Goal: Task Accomplishment & Management: Complete application form

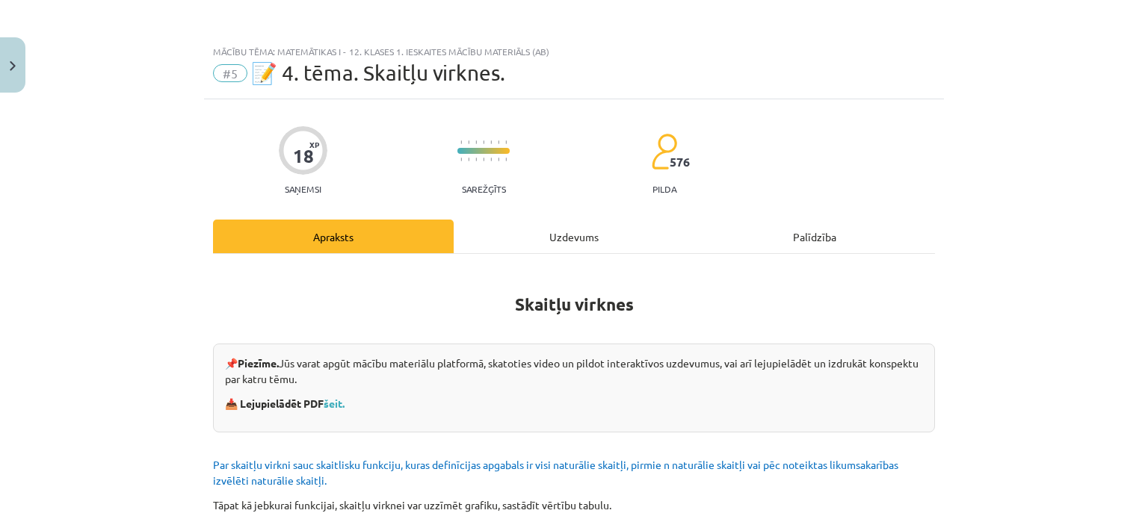
scroll to position [1542, 0]
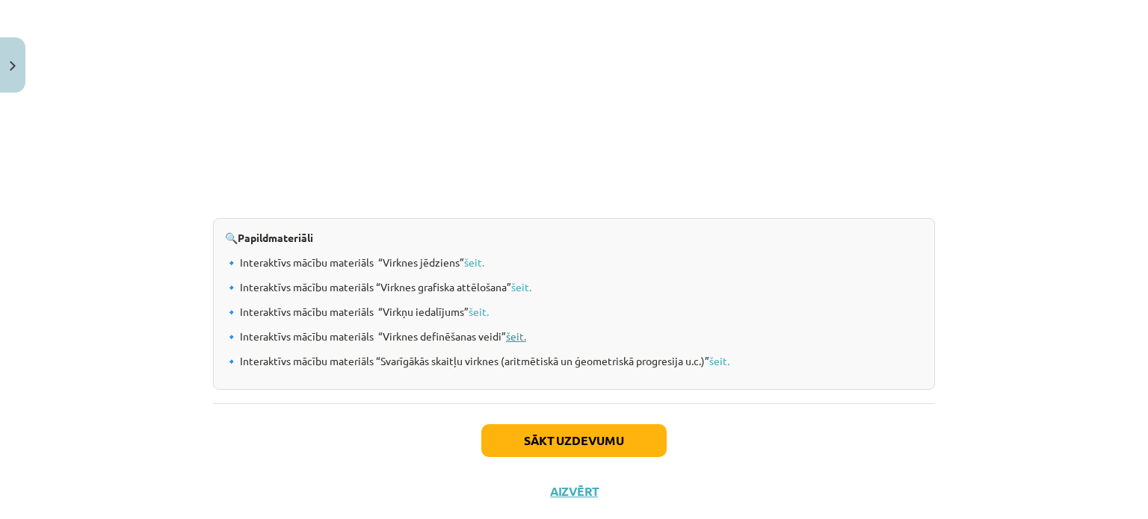
click at [509, 336] on link "šeit." at bounding box center [516, 336] width 20 height 13
click at [712, 362] on link "šeit." at bounding box center [719, 360] width 20 height 13
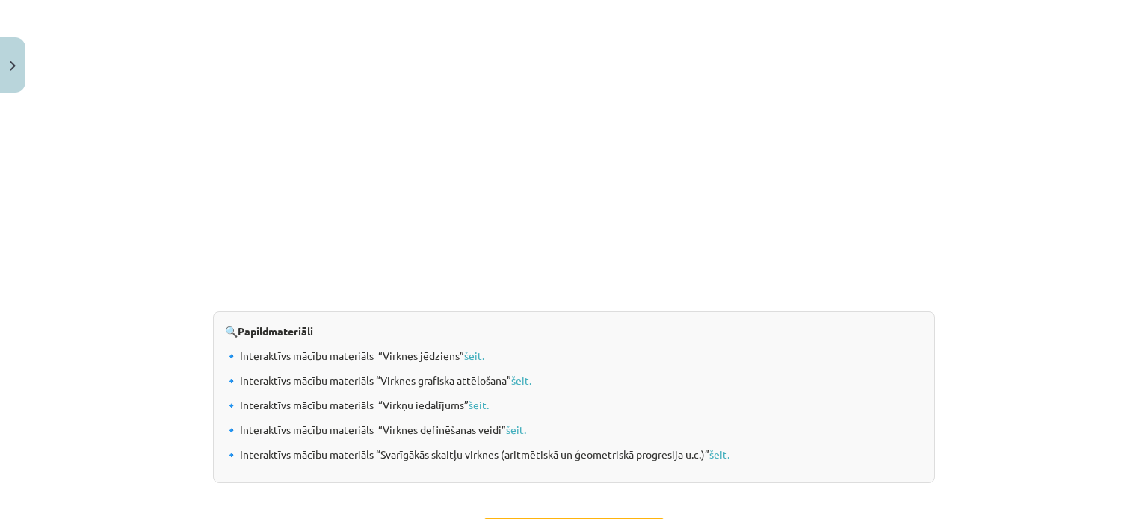
scroll to position [1574, 0]
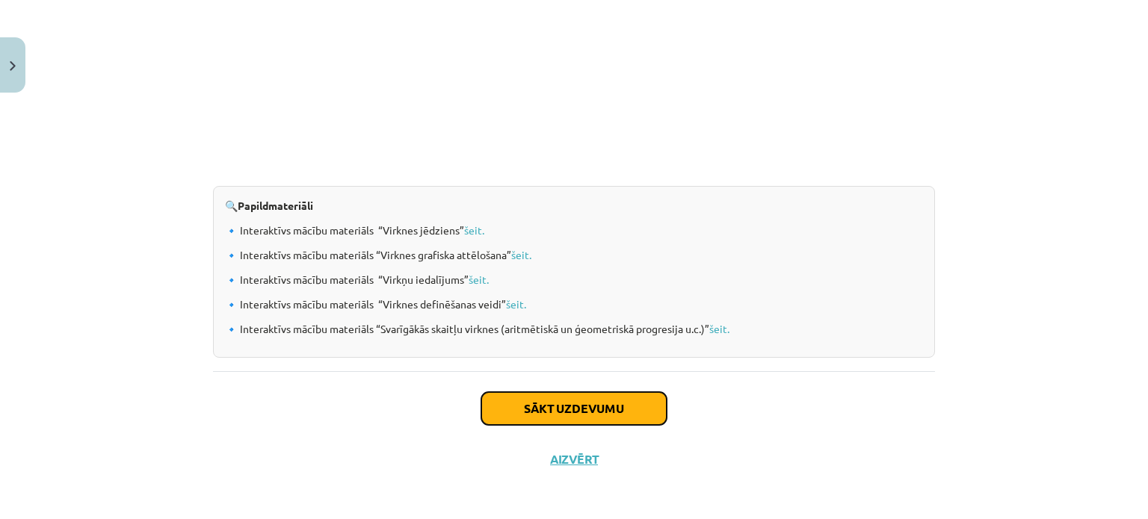
click at [549, 407] on button "Sākt uzdevumu" at bounding box center [573, 408] width 185 height 33
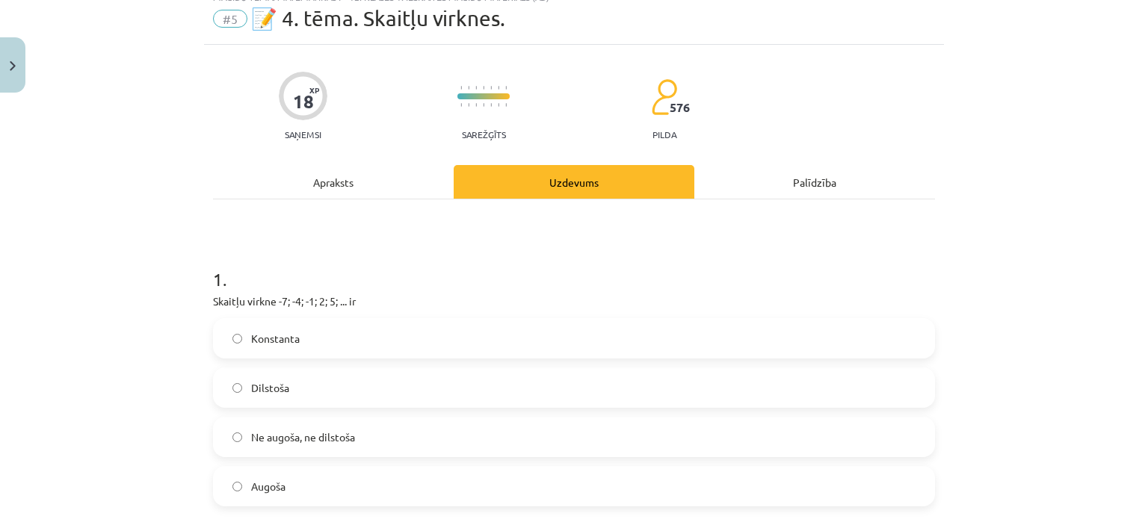
scroll to position [37, 0]
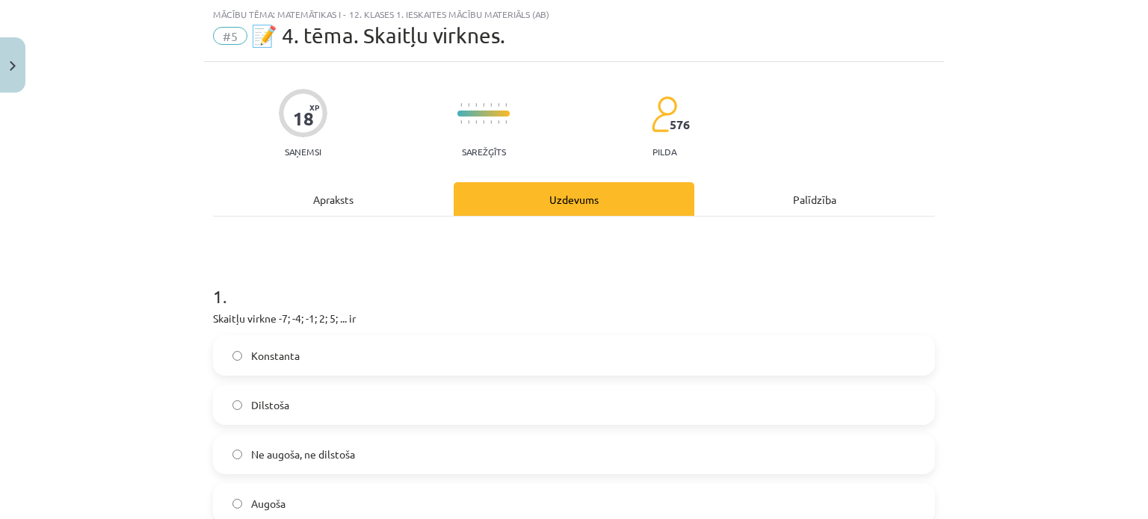
click at [334, 410] on label "Dilstoša" at bounding box center [574, 404] width 719 height 37
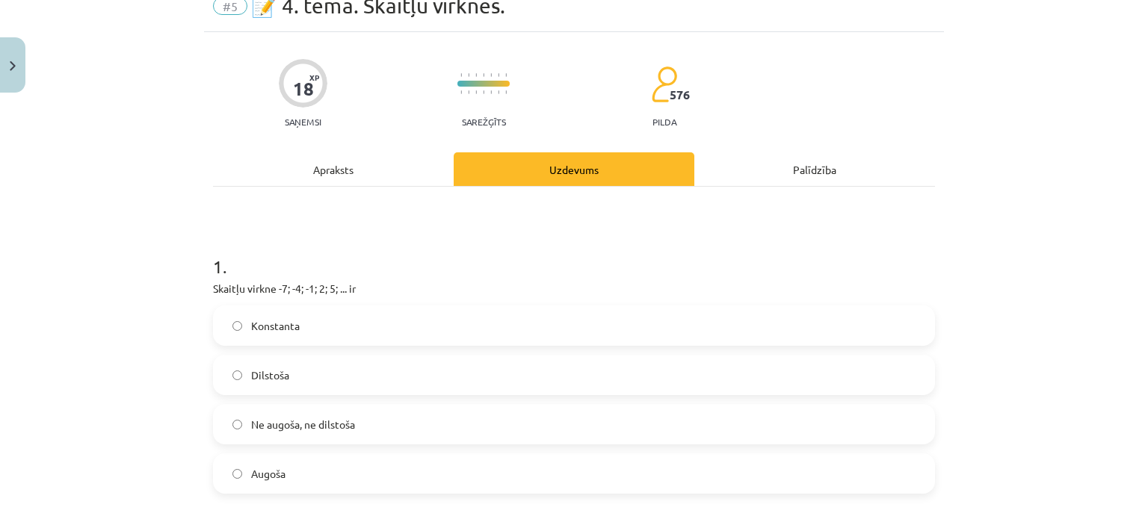
click at [312, 463] on label "Augoša" at bounding box center [574, 473] width 719 height 37
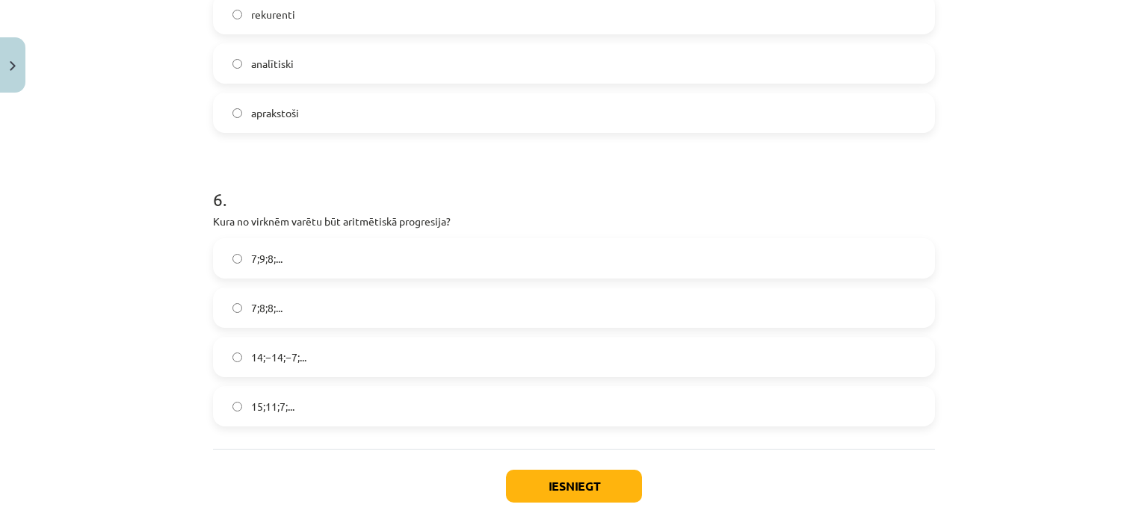
scroll to position [1610, 0]
click at [274, 261] on span "7;9;8;..." at bounding box center [266, 258] width 31 height 16
click at [263, 418] on label "15;11;7;..." at bounding box center [574, 405] width 719 height 37
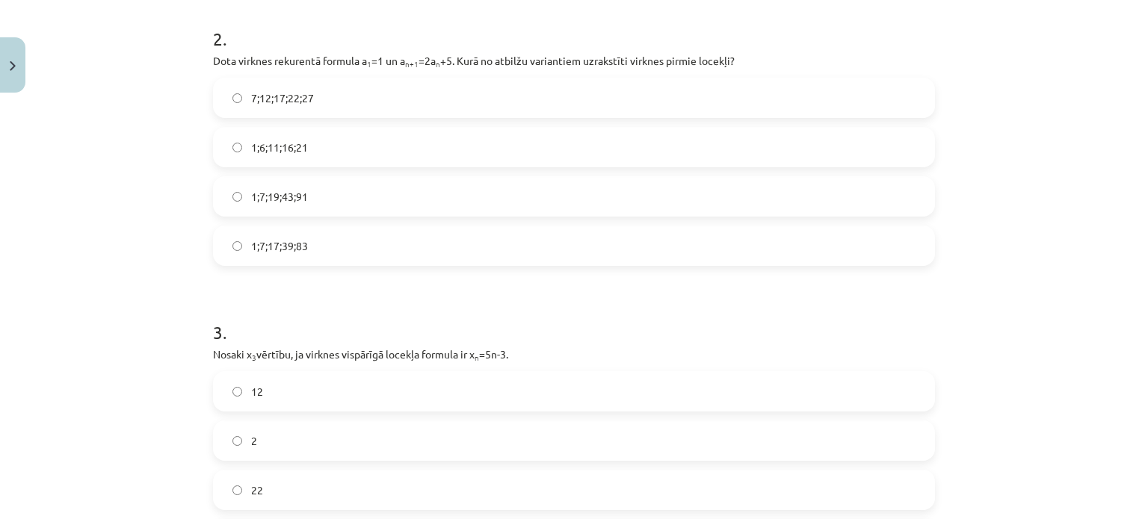
scroll to position [598, 0]
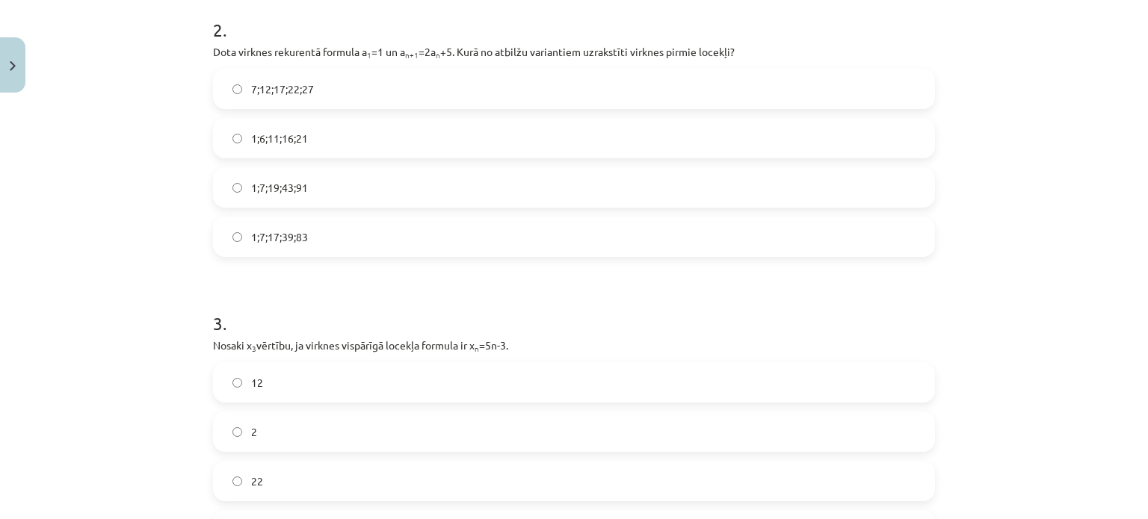
click at [384, 185] on label "1;7;19;43;91" at bounding box center [574, 187] width 719 height 37
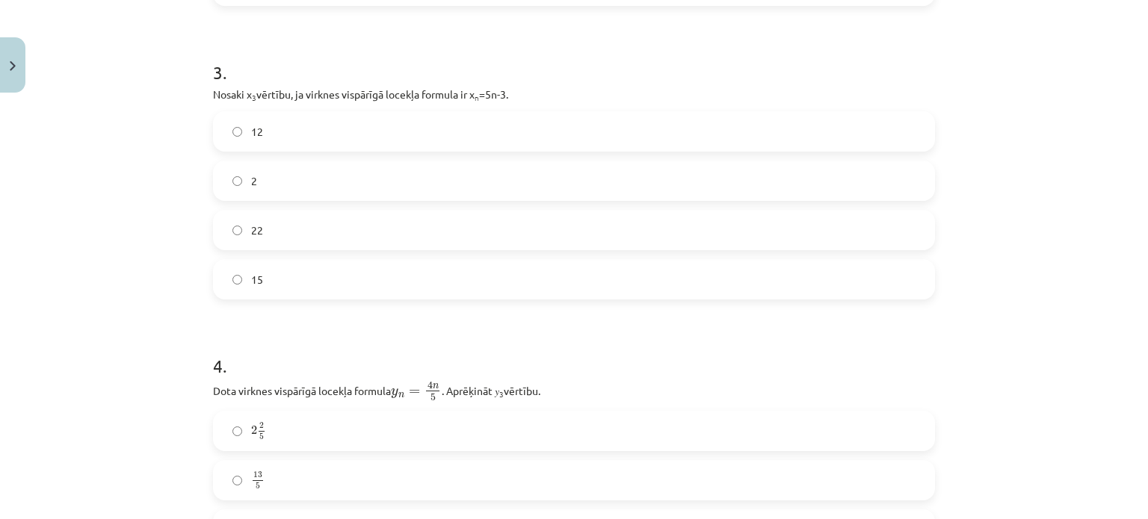
scroll to position [867, 0]
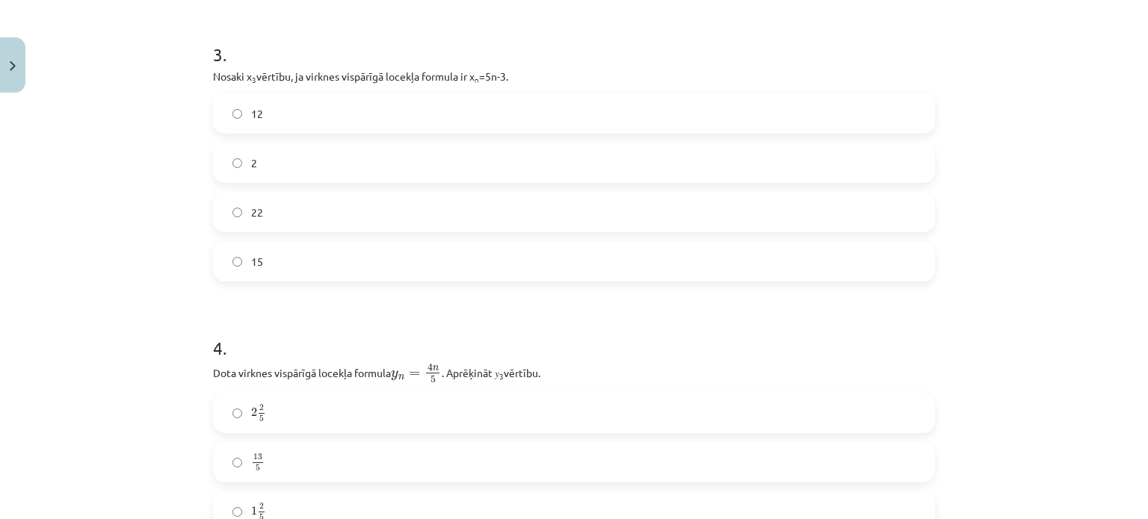
click at [476, 105] on label "12" at bounding box center [574, 113] width 719 height 37
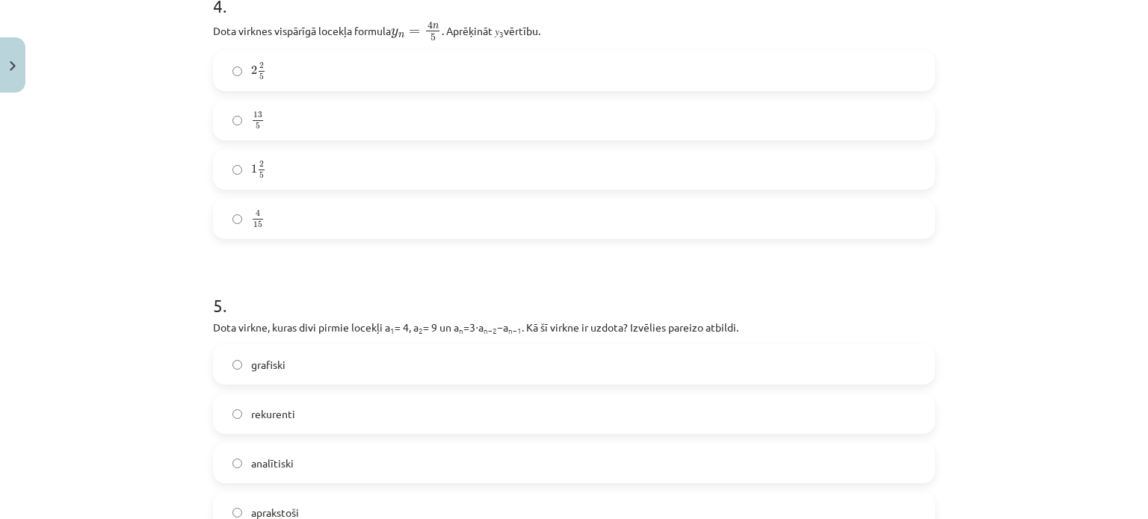
scroll to position [1187, 0]
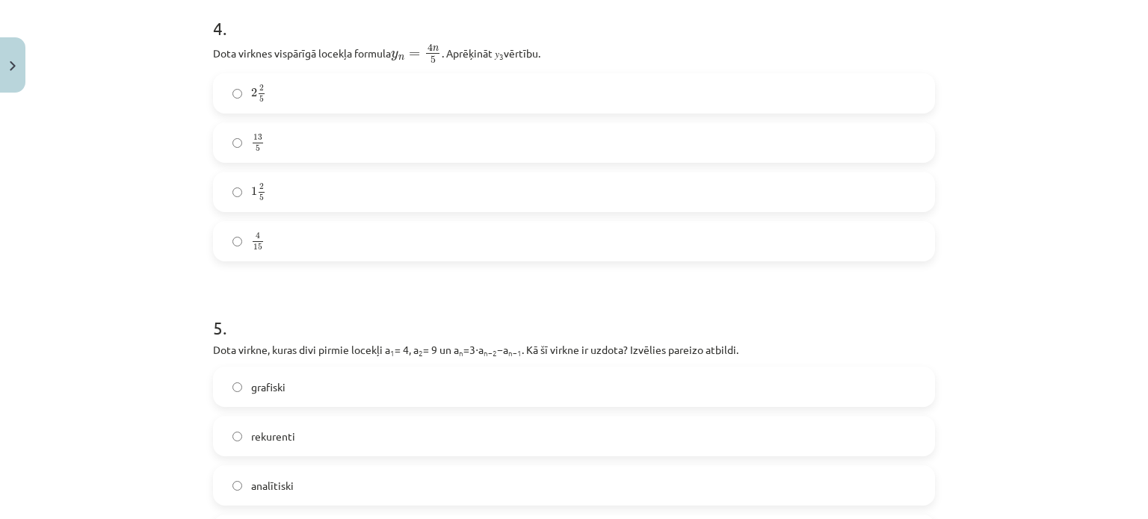
click at [476, 92] on label "2 2 5 2 2 5" at bounding box center [574, 93] width 719 height 37
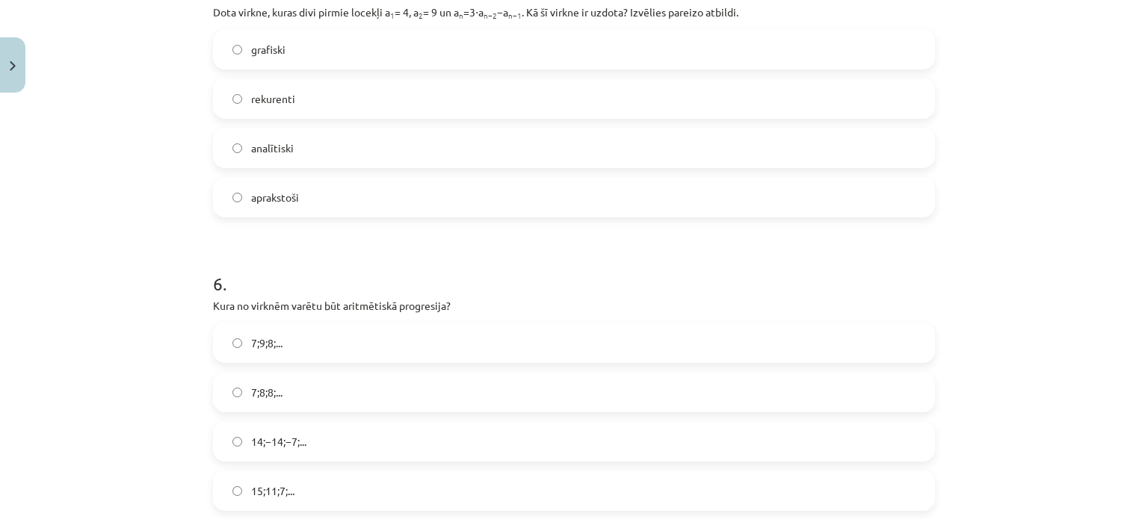
scroll to position [1528, 0]
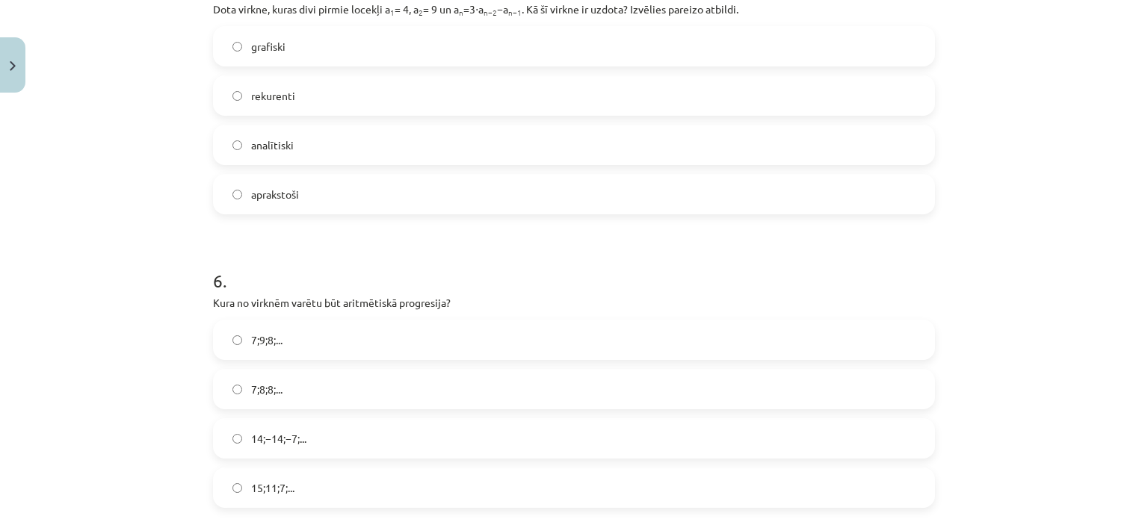
click at [302, 97] on label "rekurenti" at bounding box center [574, 95] width 719 height 37
click at [523, 182] on label "aprakstoši" at bounding box center [574, 194] width 719 height 37
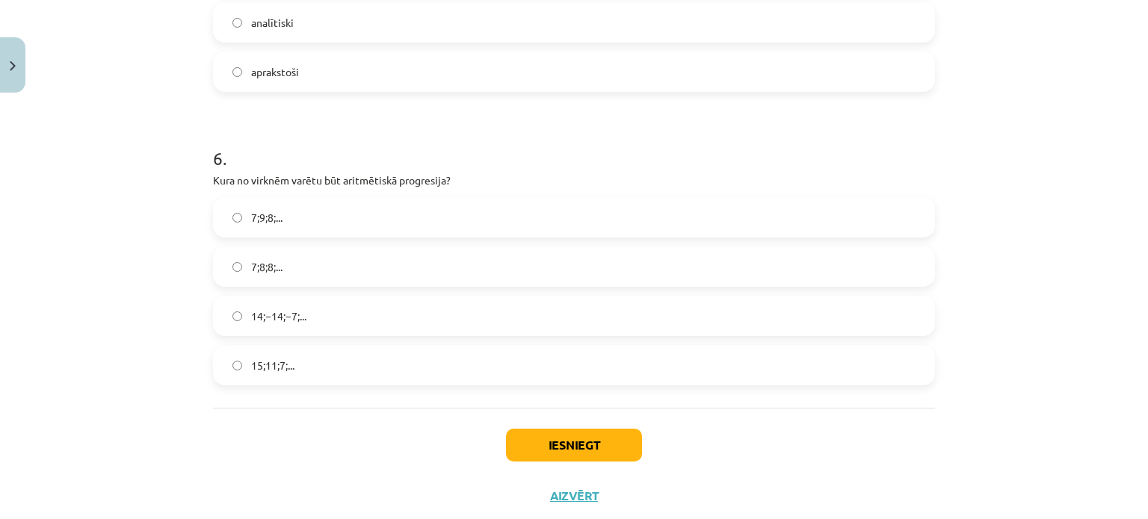
scroll to position [1689, 0]
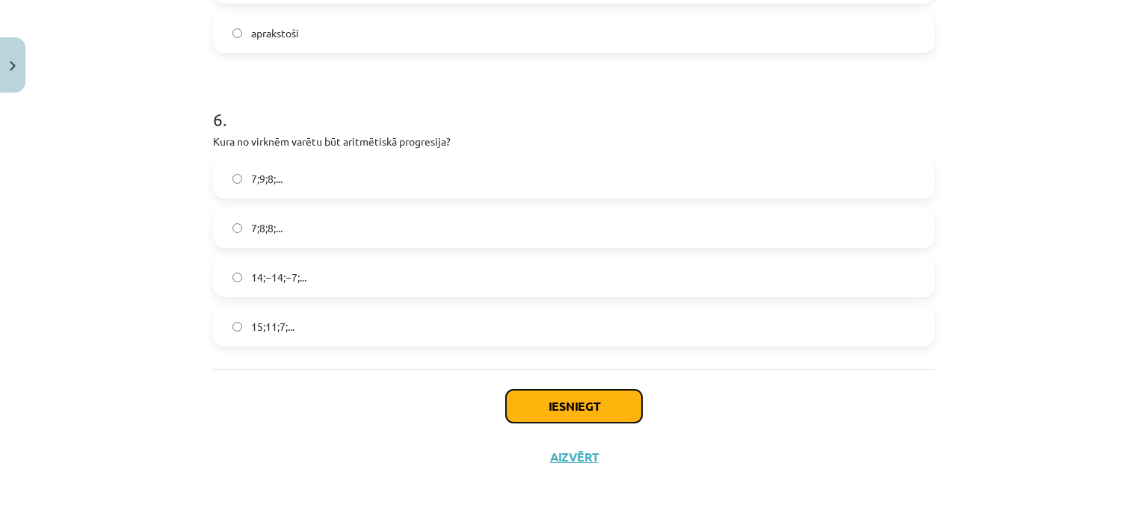
click at [575, 403] on button "Iesniegt" at bounding box center [574, 406] width 136 height 33
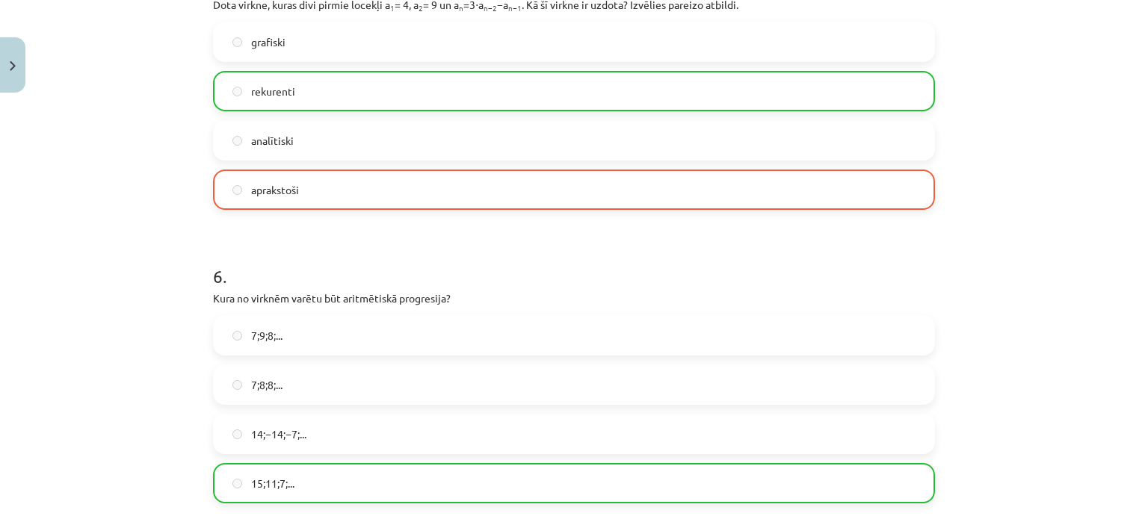
scroll to position [1736, 0]
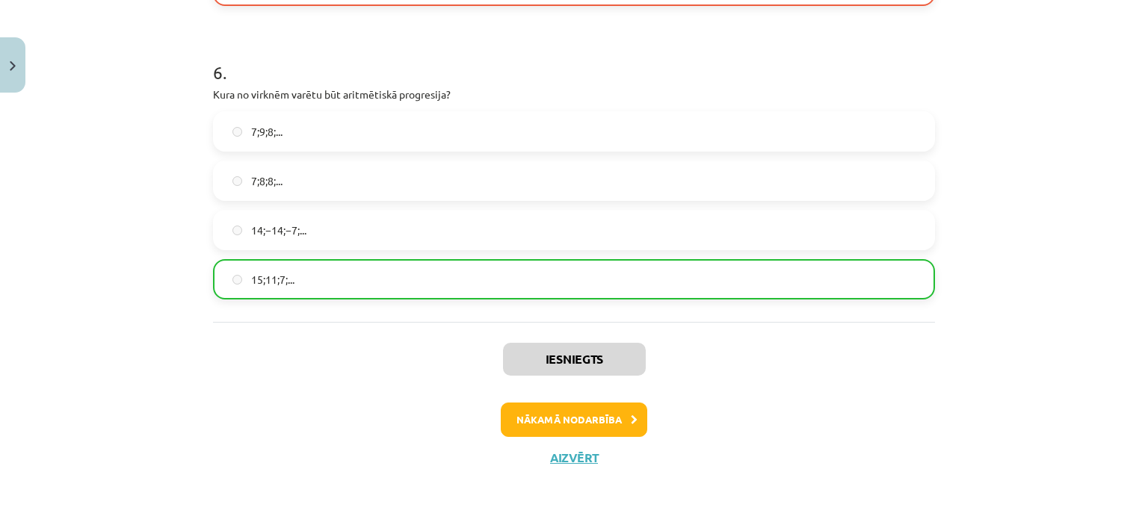
click at [26, 79] on div "Mācību tēma: Matemātikas i - 12. klases 1. ieskaites mācību materiāls (ab) #5 📝…" at bounding box center [574, 259] width 1148 height 519
click at [18, 78] on button "Close" at bounding box center [12, 64] width 25 height 55
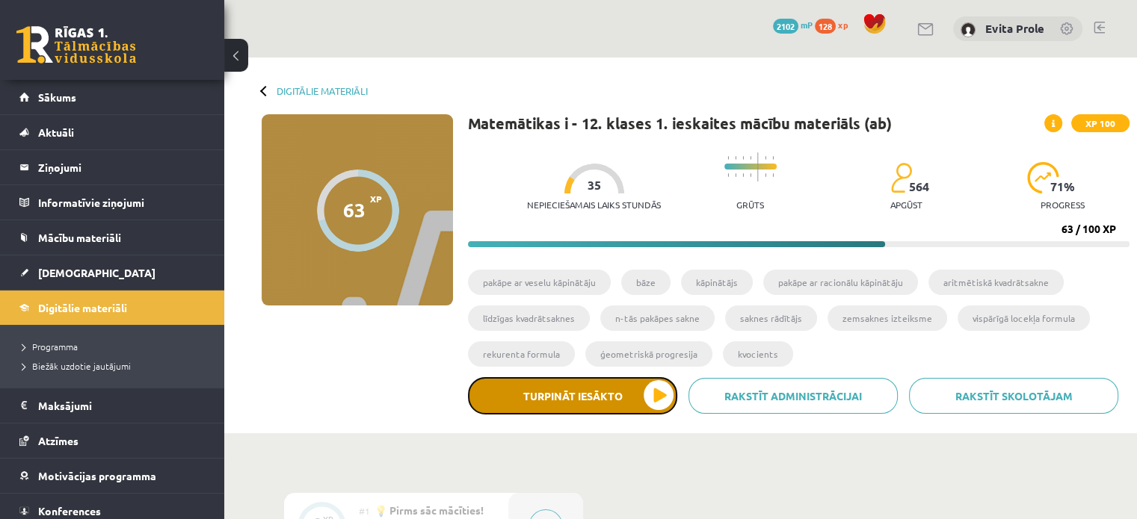
click at [593, 401] on button "Turpināt iesākto" at bounding box center [572, 395] width 209 height 37
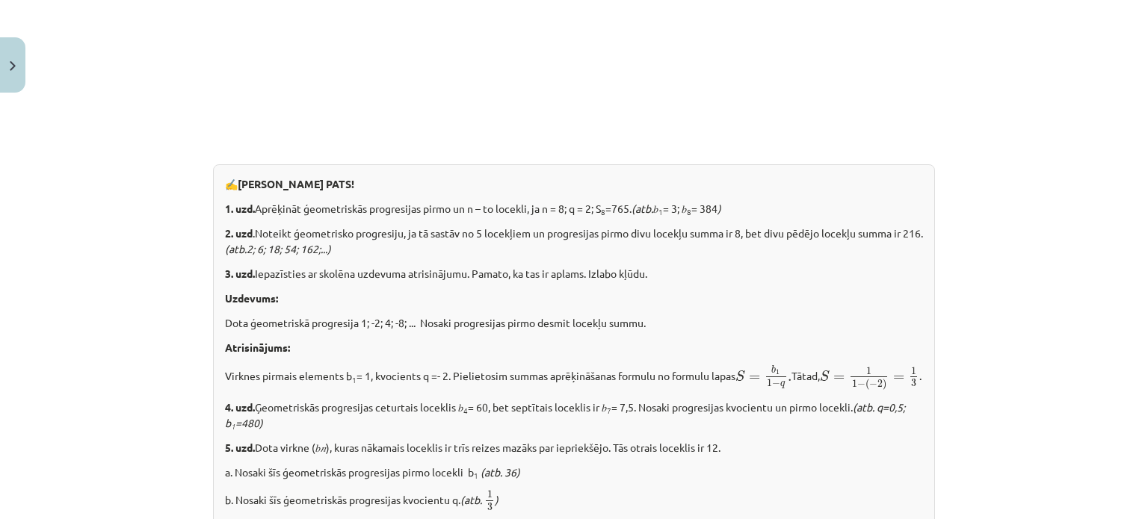
scroll to position [1531, 0]
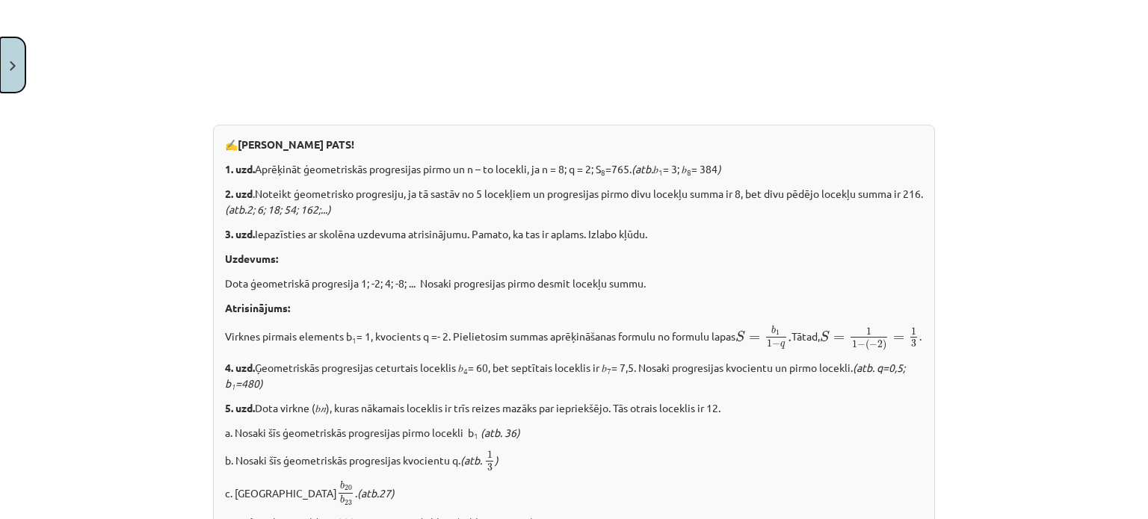
click at [12, 55] on button "Close" at bounding box center [12, 64] width 25 height 55
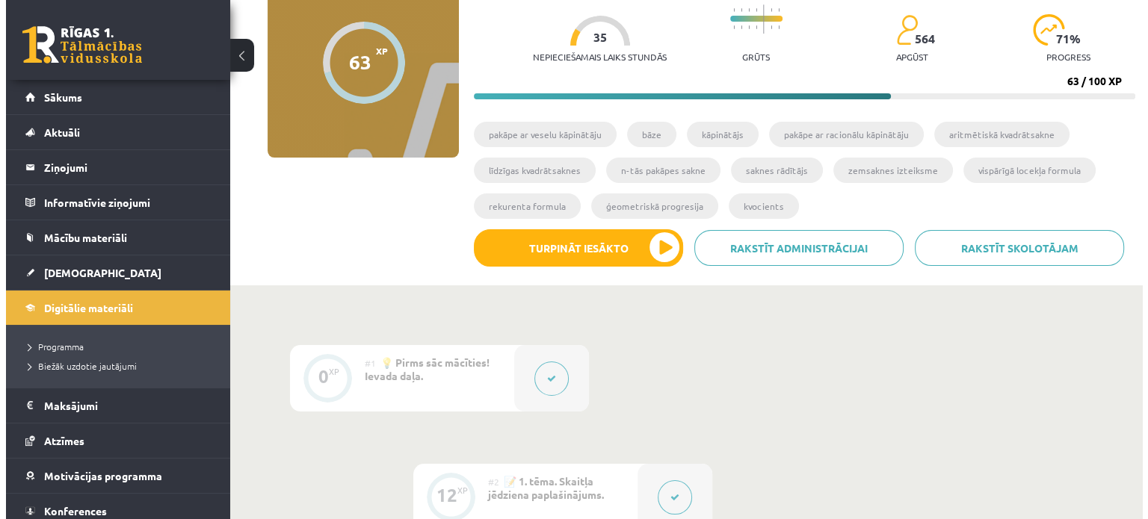
scroll to position [0, 0]
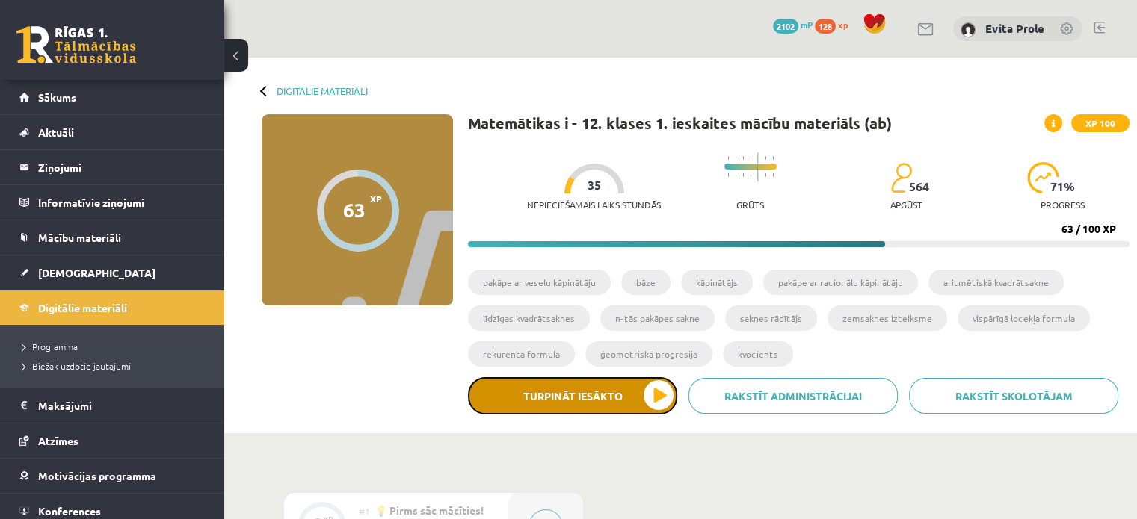
click at [547, 400] on button "Turpināt iesākto" at bounding box center [572, 395] width 209 height 37
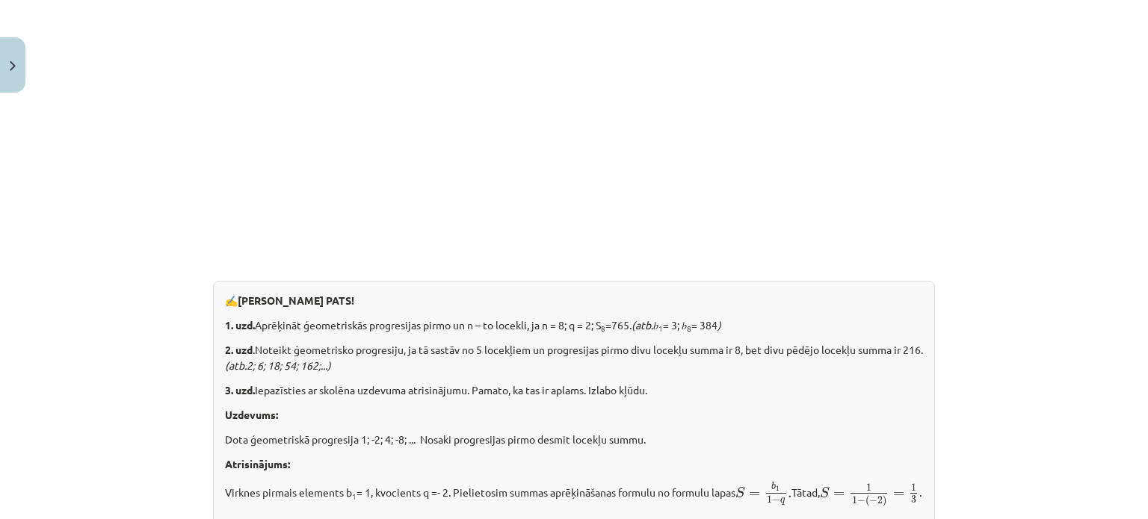
scroll to position [1902, 0]
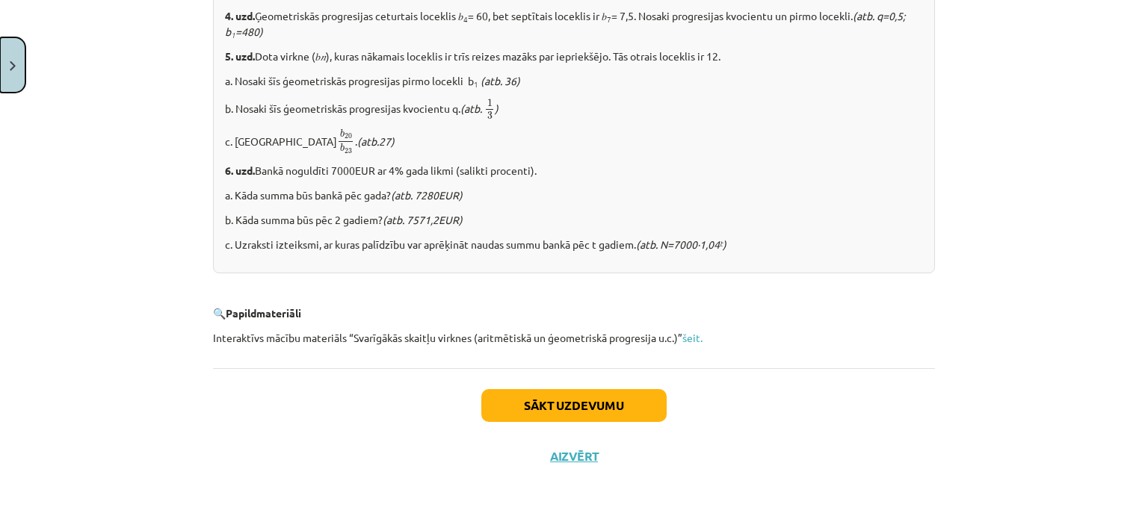
click at [16, 78] on button "Close" at bounding box center [12, 64] width 25 height 55
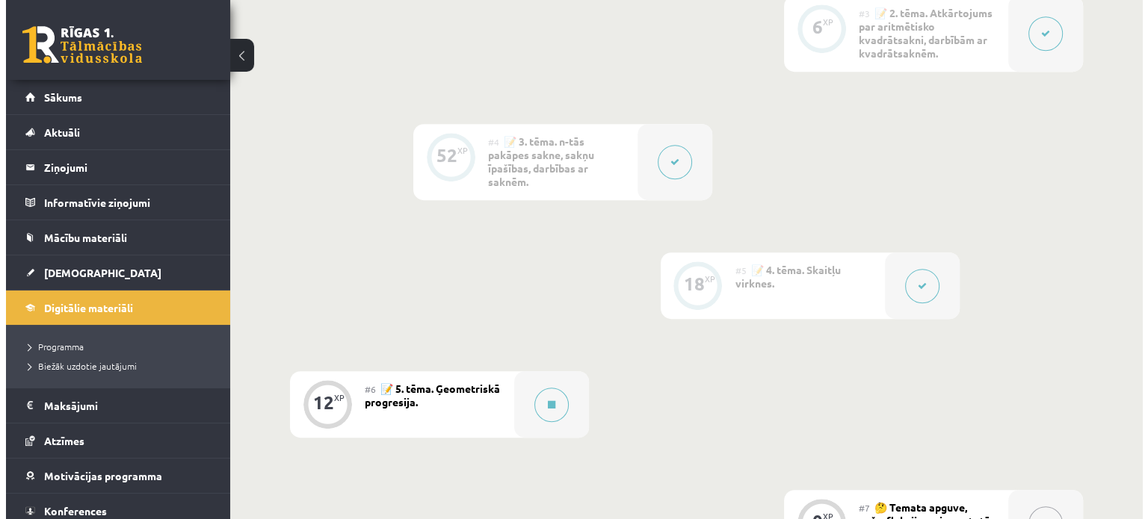
scroll to position [735, 0]
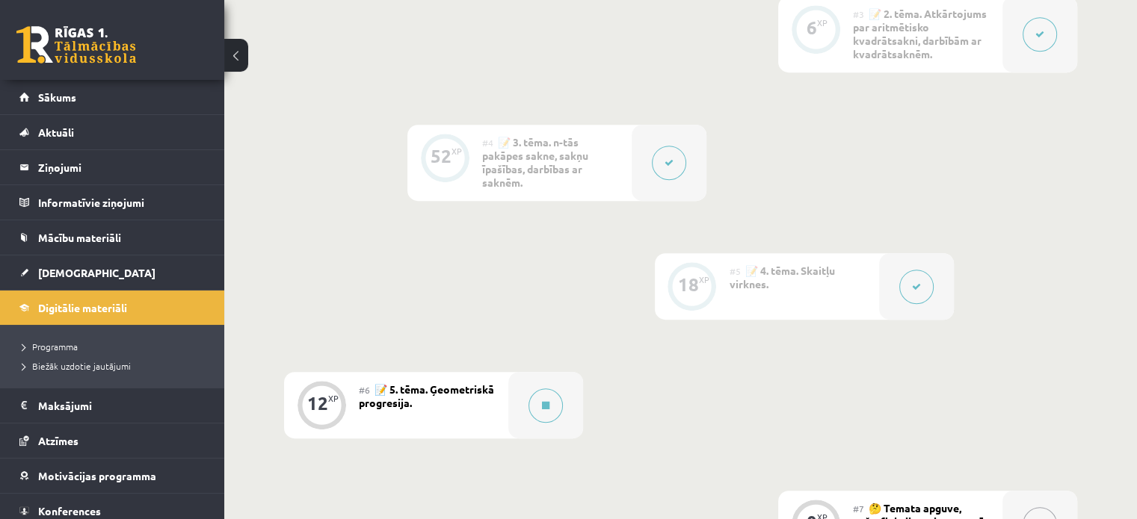
click at [915, 294] on button at bounding box center [916, 287] width 34 height 34
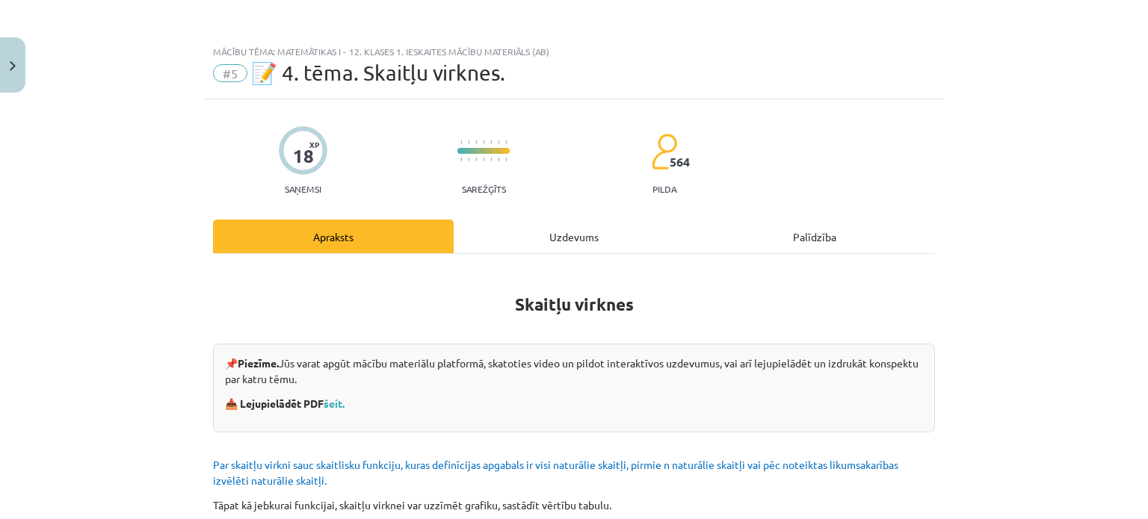
scroll to position [91, 0]
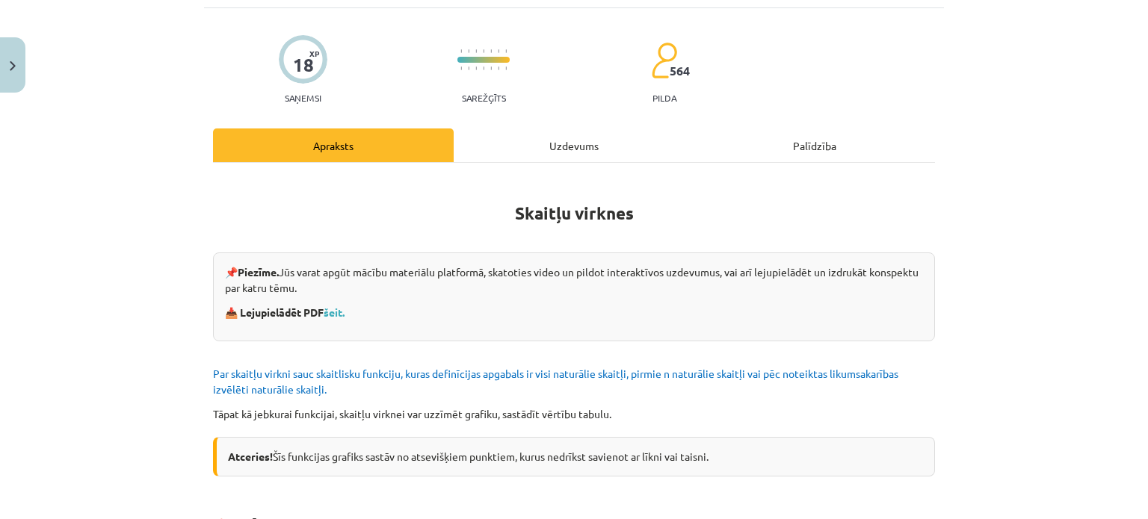
click at [578, 143] on div "Uzdevums" at bounding box center [574, 146] width 241 height 34
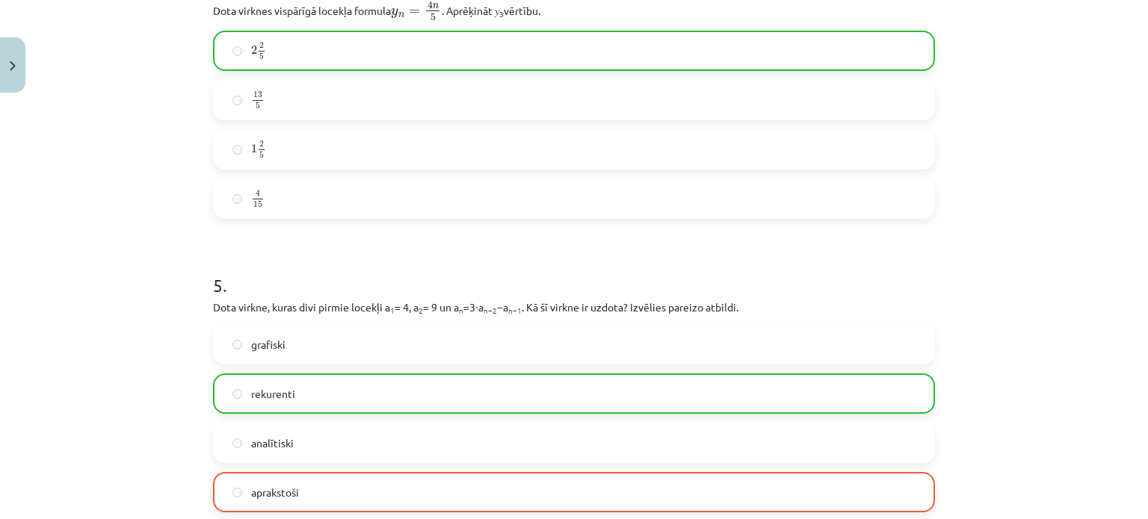
scroll to position [1384, 0]
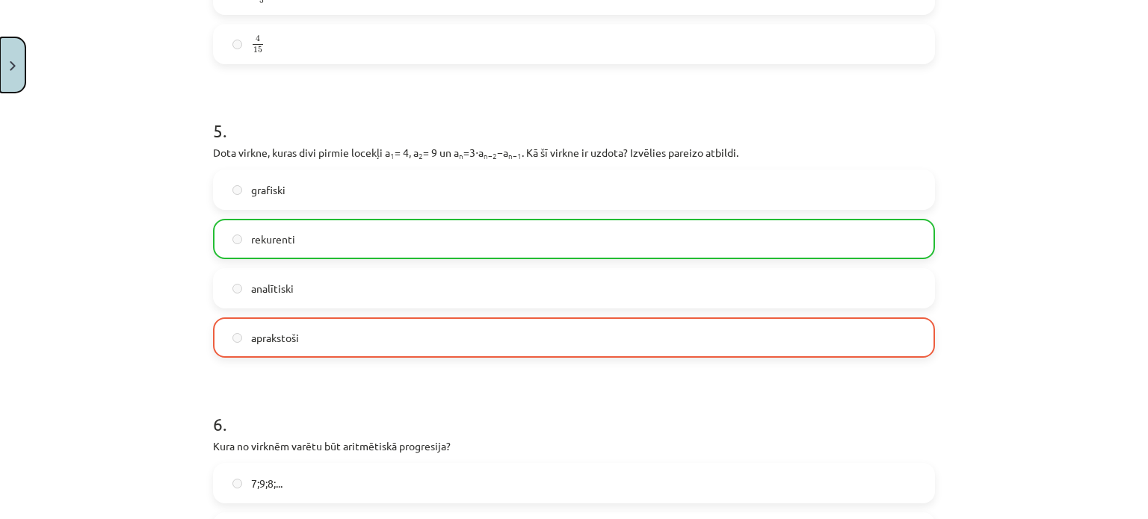
click at [17, 70] on button "Close" at bounding box center [12, 64] width 25 height 55
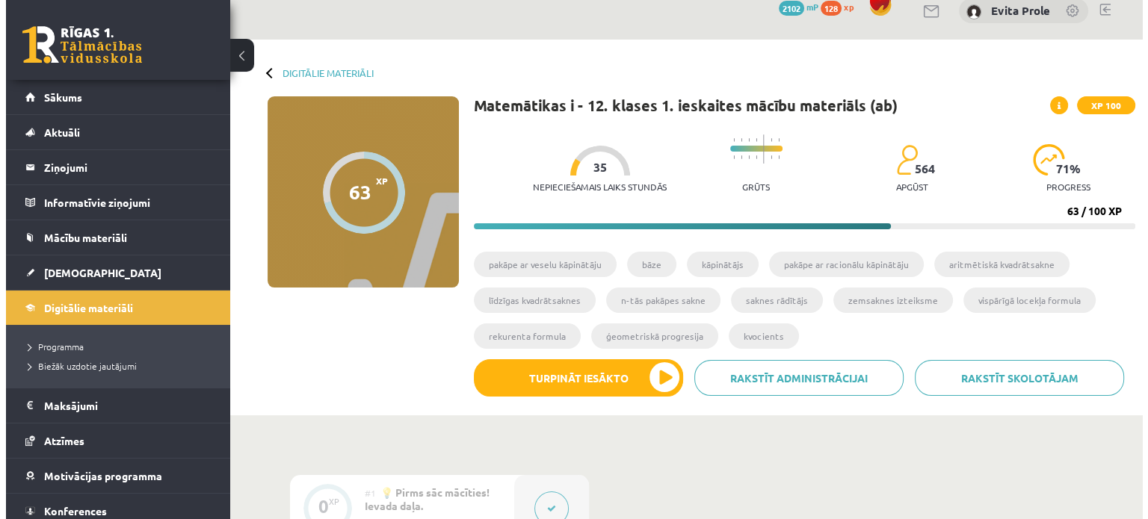
scroll to position [0, 0]
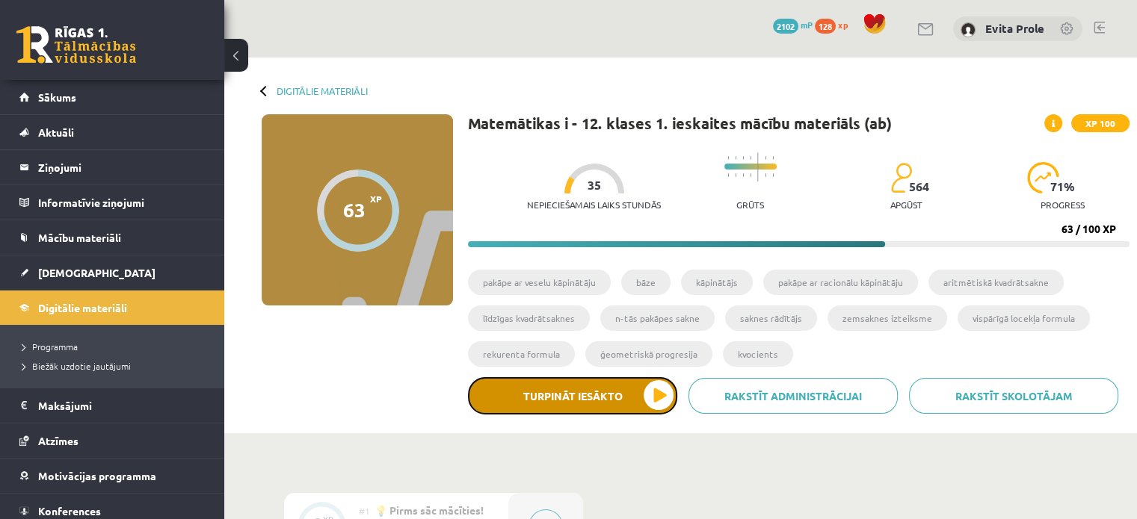
click at [522, 395] on button "Turpināt iesākto" at bounding box center [572, 395] width 209 height 37
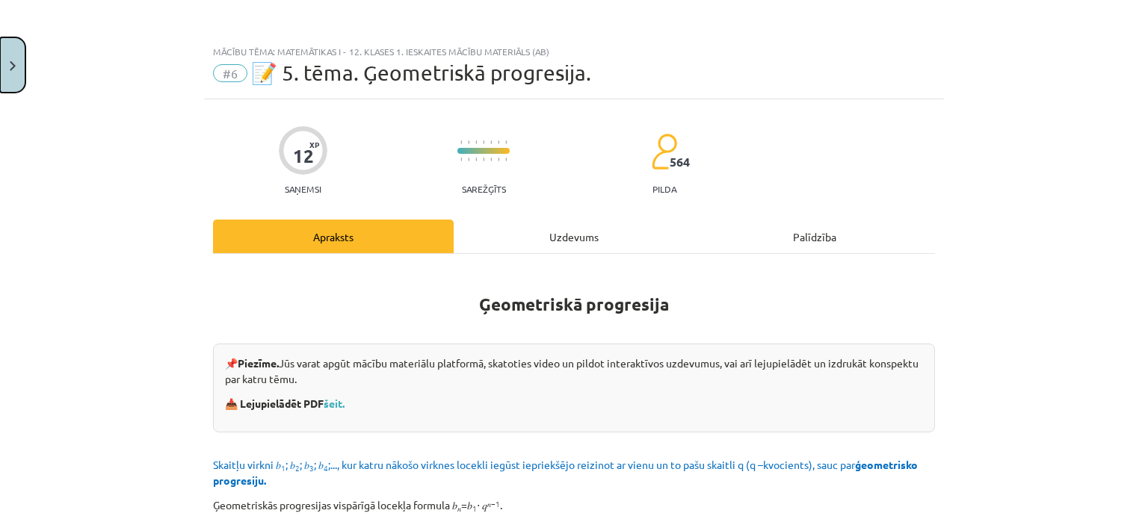
click at [23, 74] on button "Close" at bounding box center [12, 64] width 25 height 55
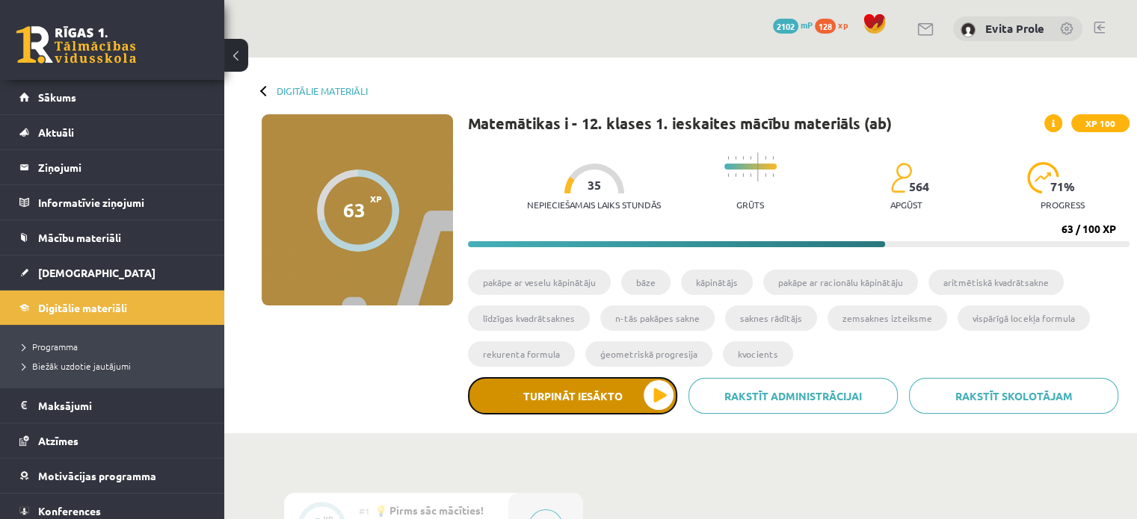
click at [528, 406] on button "Turpināt iesākto" at bounding box center [572, 395] width 209 height 37
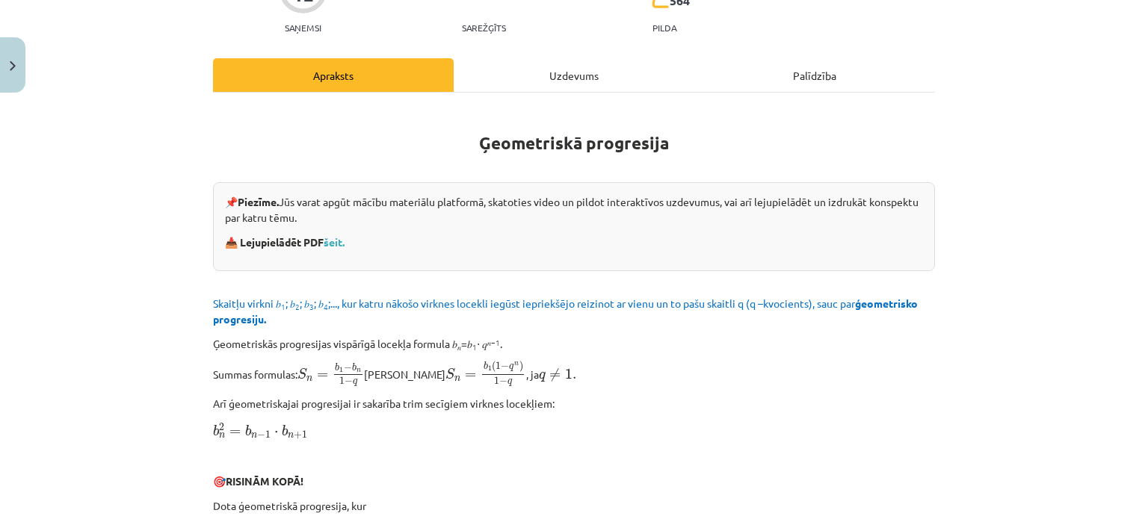
scroll to position [164, 0]
